Goal: Use online tool/utility: Utilize a website feature to perform a specific function

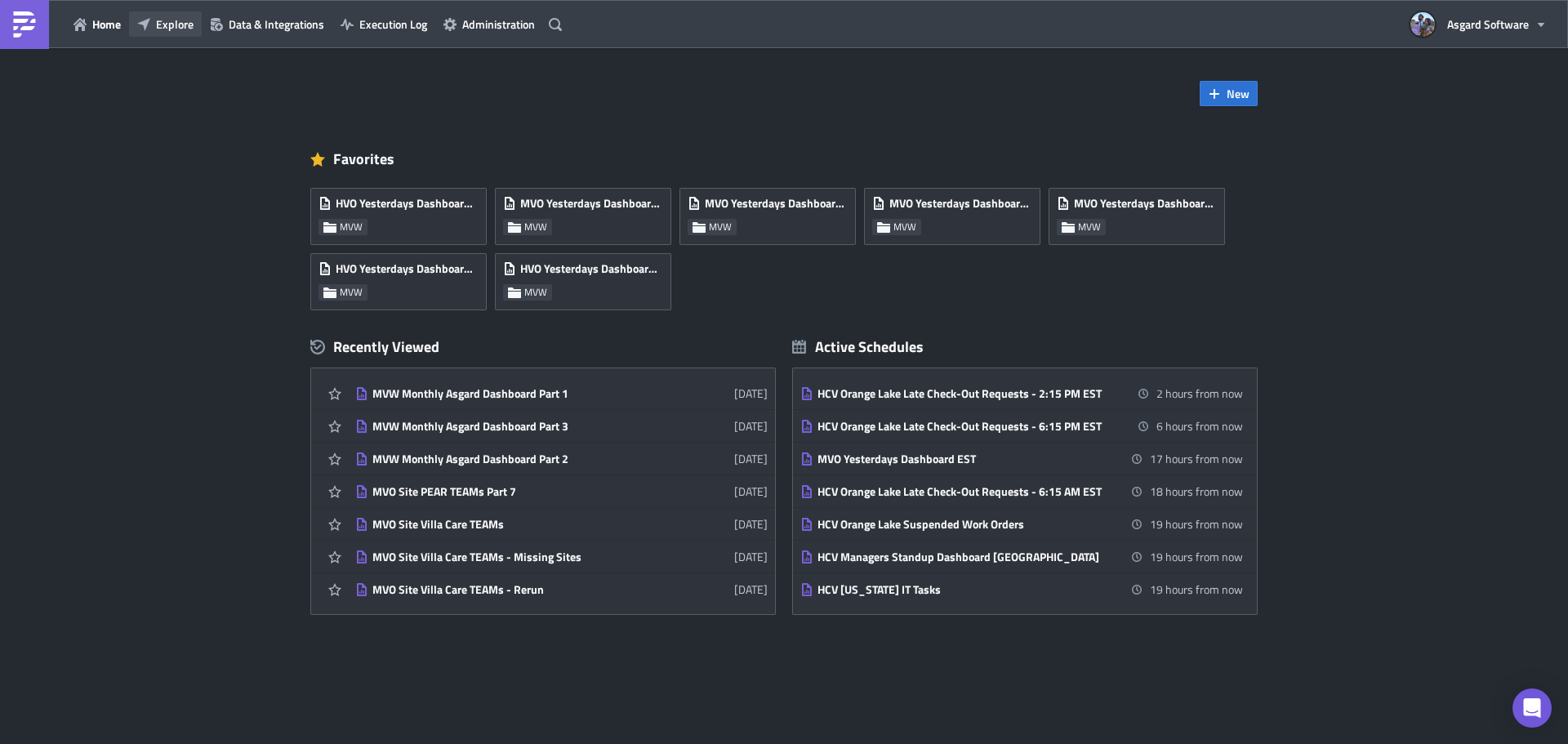
click at [182, 22] on span "Explore" at bounding box center [174, 24] width 38 height 17
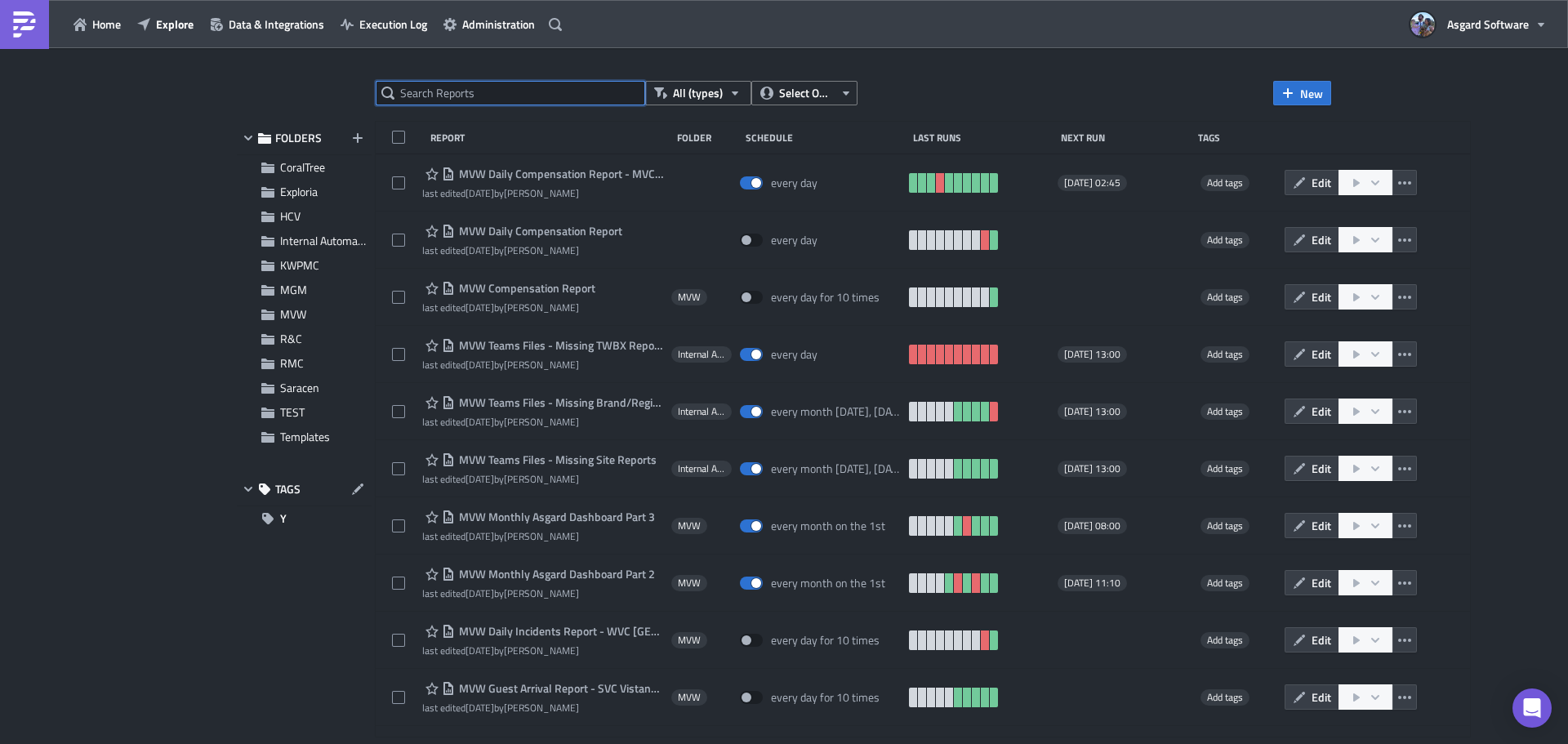
click at [508, 88] on input "text" at bounding box center [510, 92] width 269 height 24
type input "arrival"
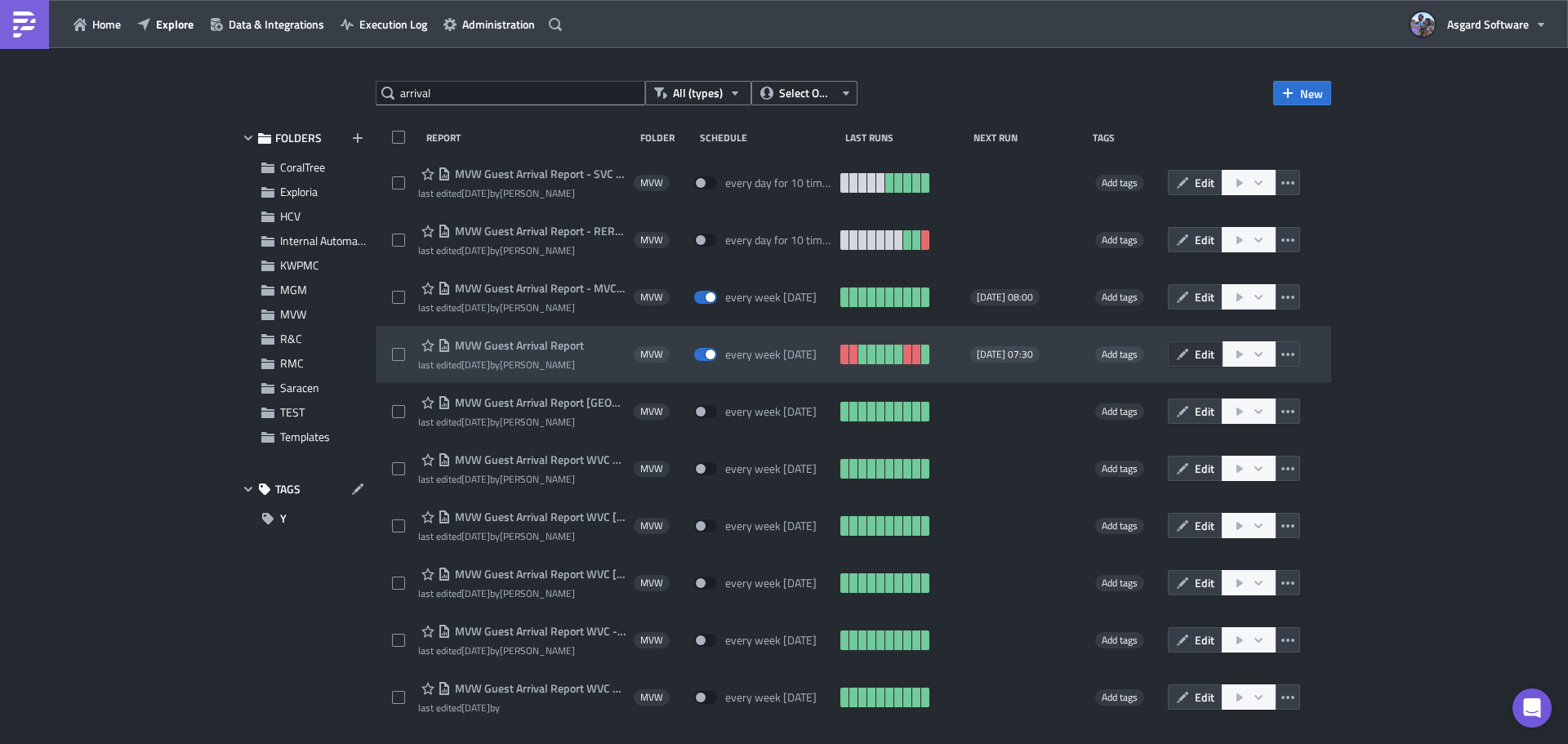
click at [1195, 351] on span "Edit" at bounding box center [1204, 354] width 19 height 17
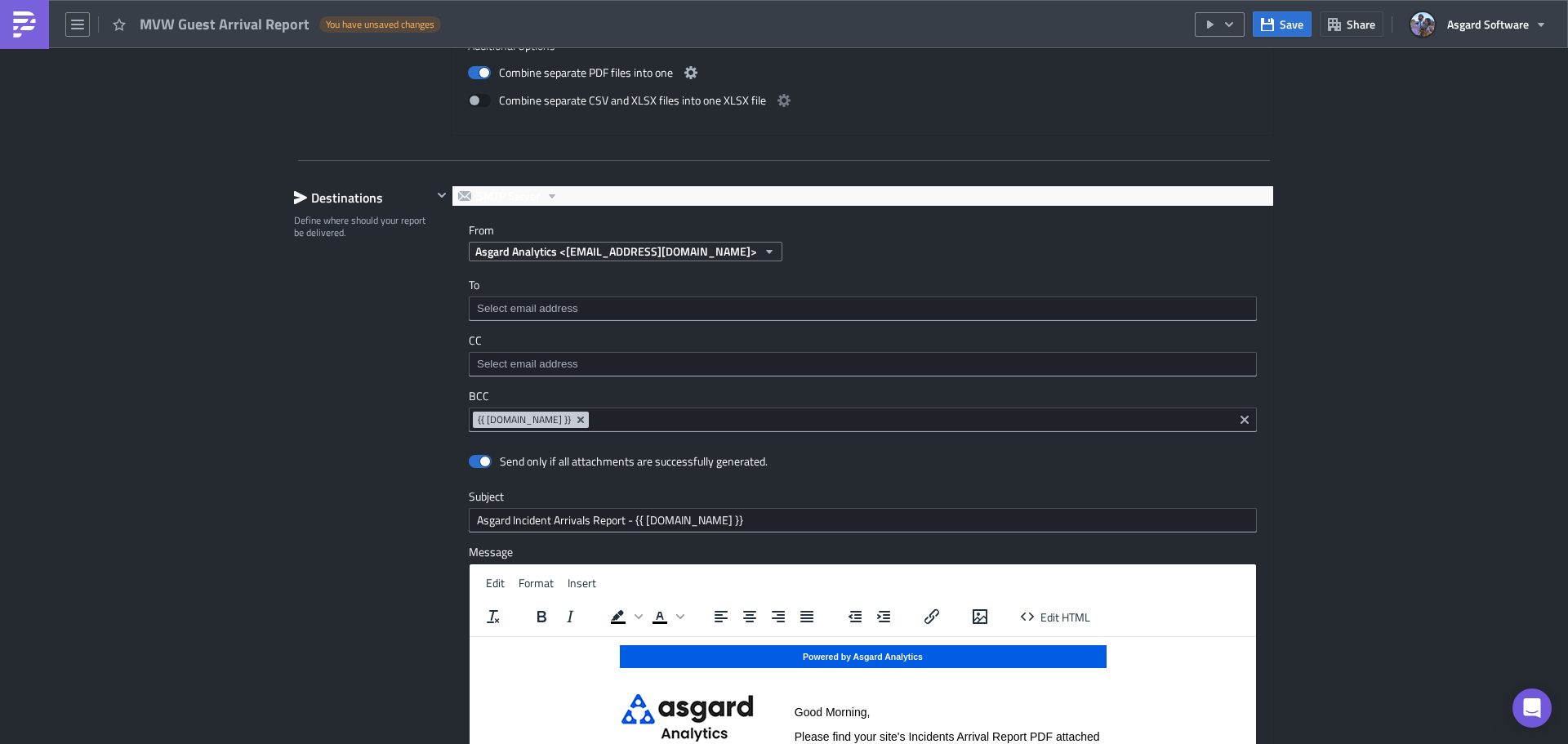
scroll to position [2012, 0]
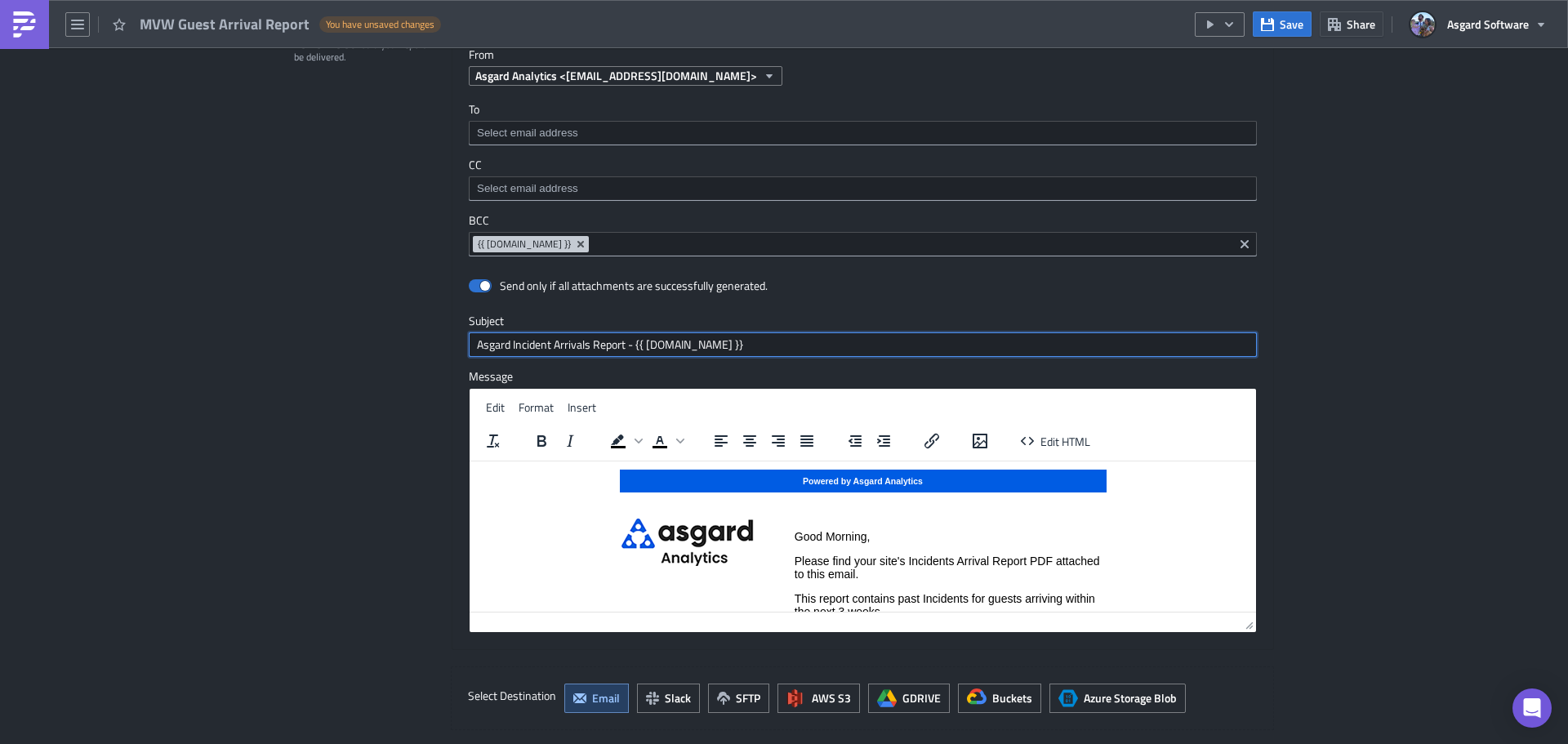
drag, startPoint x: 630, startPoint y: 343, endPoint x: 436, endPoint y: 391, distance: 199.8
click at [436, 391] on div "SMTP Server From Asgard Analytics <[EMAIL_ADDRESS][DOMAIN_NAME]> To CC BCC {{ […" at bounding box center [853, 330] width 842 height 640
